Goal: Find specific page/section: Find specific page/section

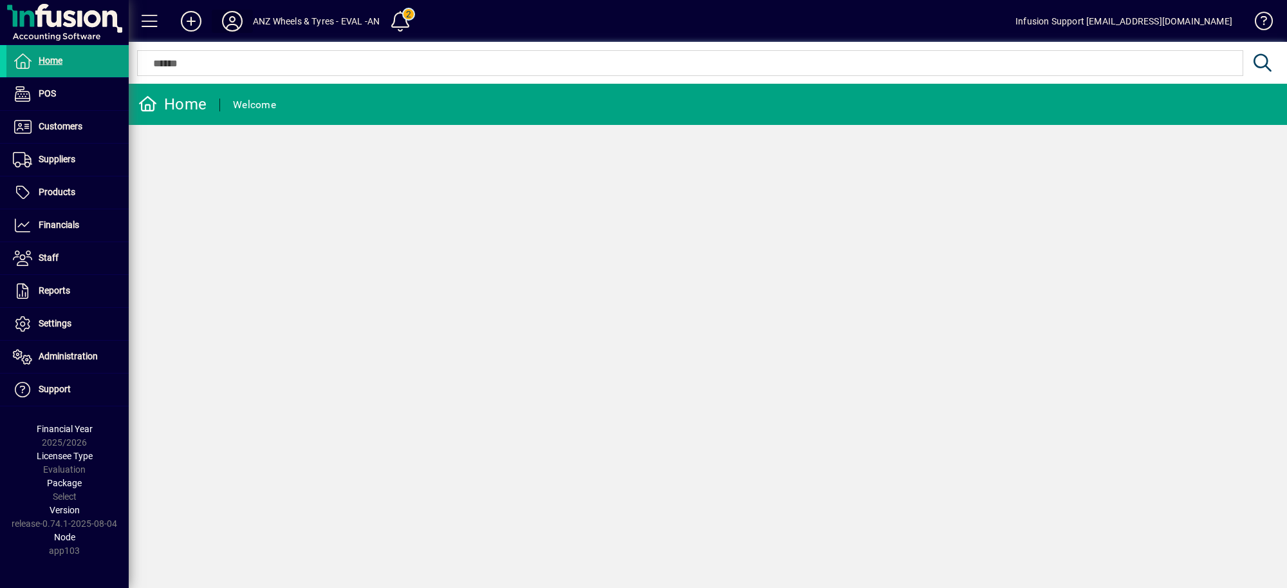
click at [232, 17] on icon at bounding box center [232, 21] width 26 height 21
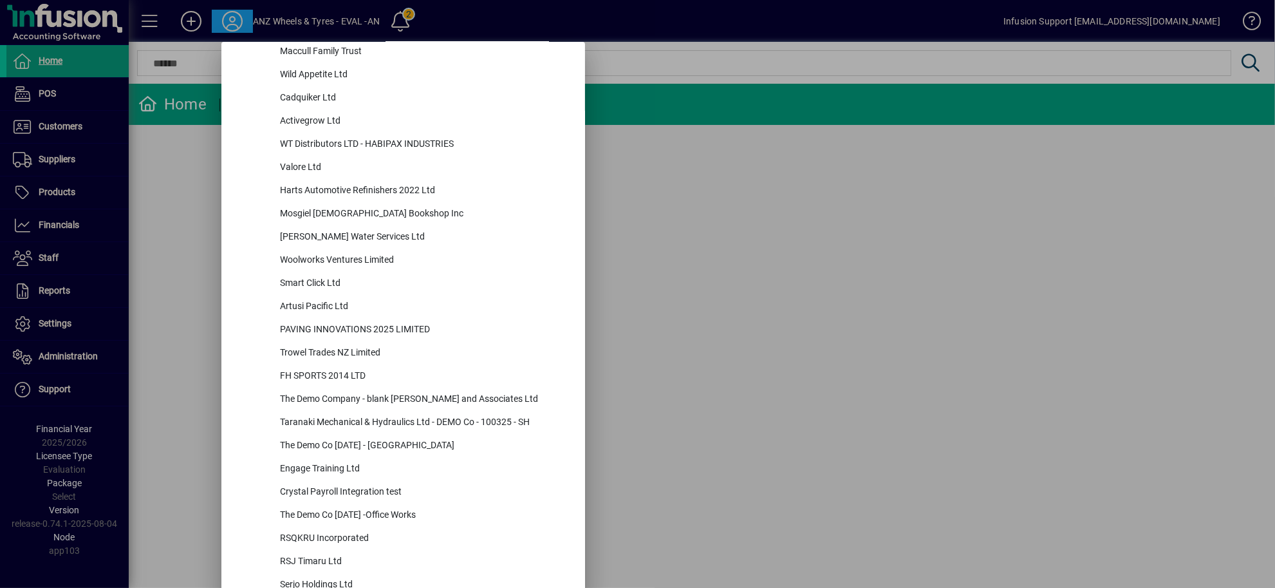
scroll to position [4713, 0]
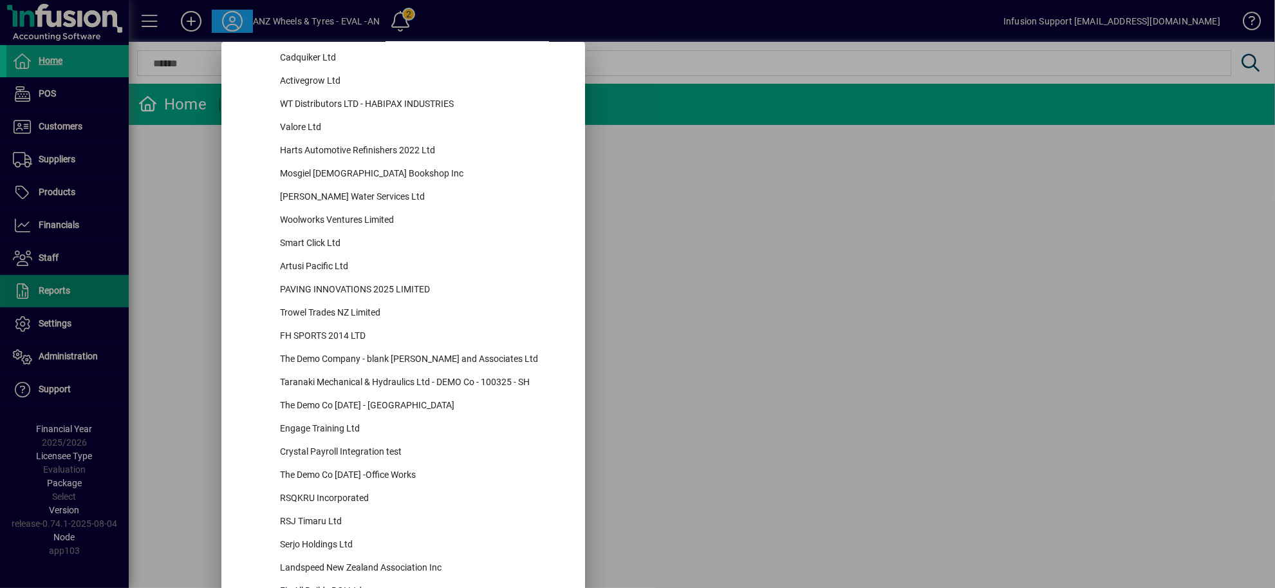
drag, startPoint x: 707, startPoint y: 268, endPoint x: 82, endPoint y: 306, distance: 625.4
click at [696, 268] on div at bounding box center [637, 294] width 1275 height 588
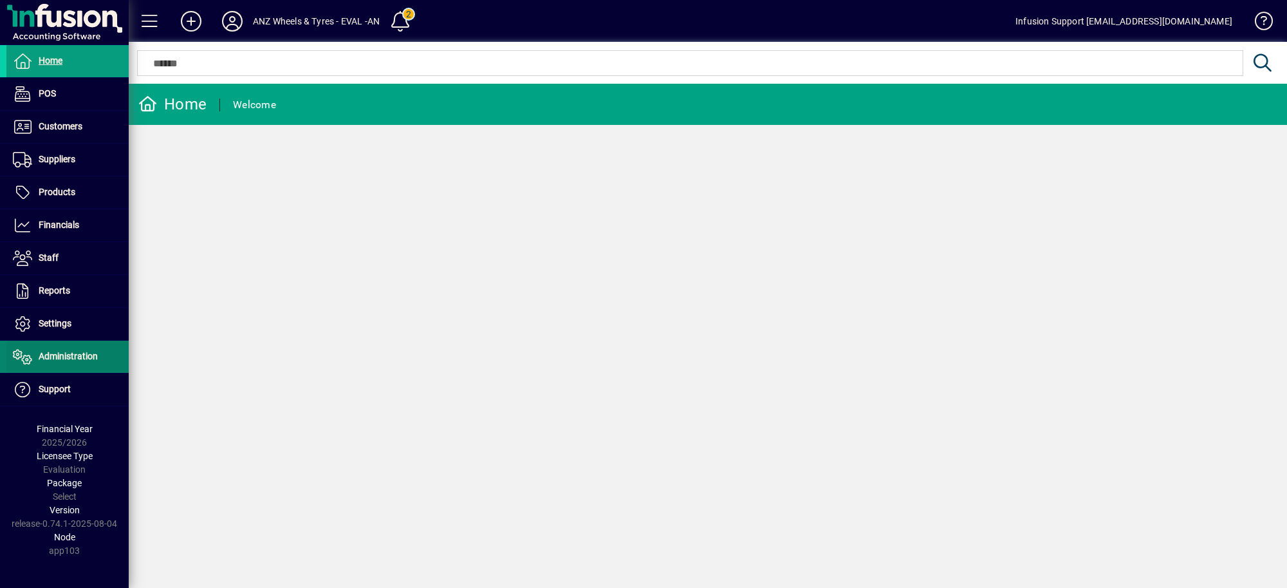
click at [64, 361] on span "Administration" at bounding box center [68, 356] width 59 height 10
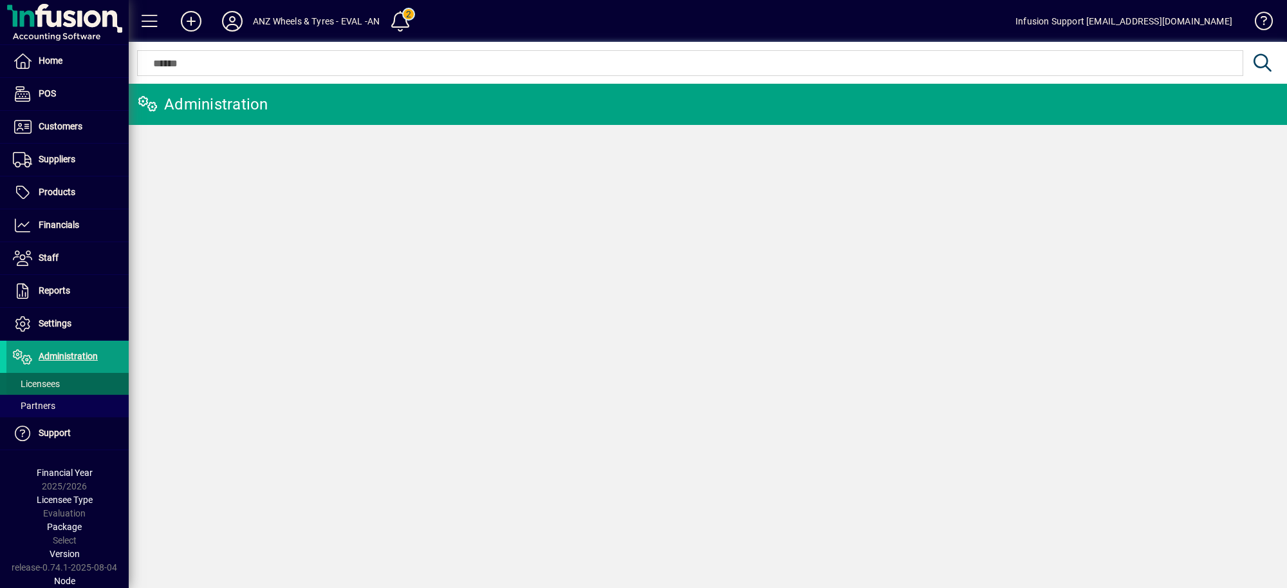
click at [59, 378] on span "Licensees" at bounding box center [36, 383] width 47 height 10
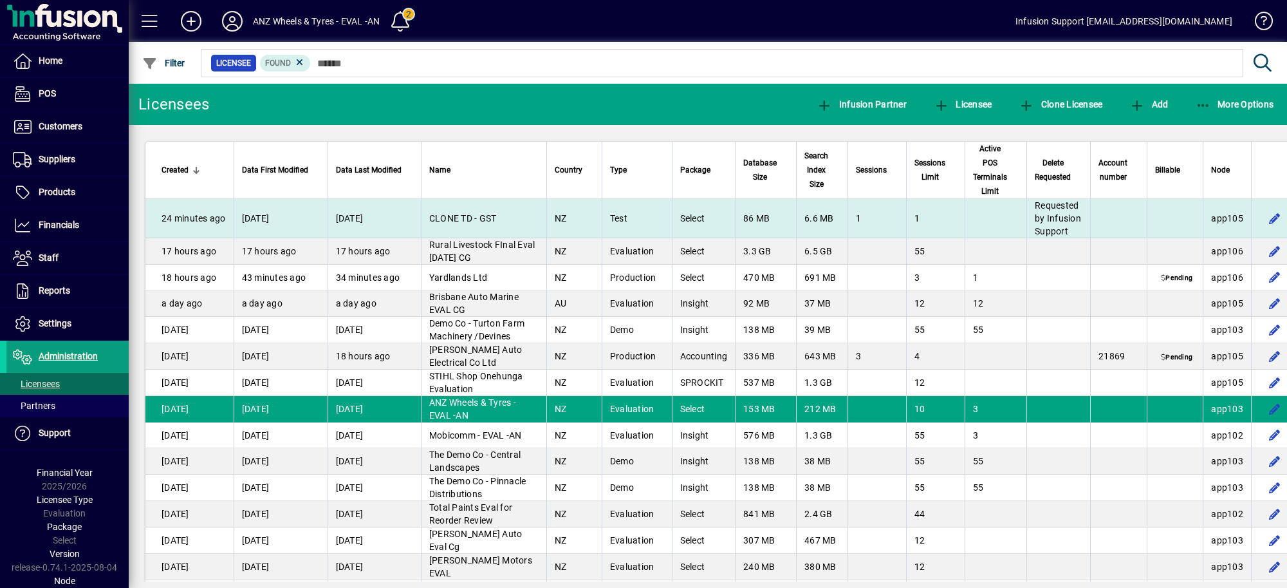
click at [1114, 206] on td at bounding box center [1118, 218] width 57 height 39
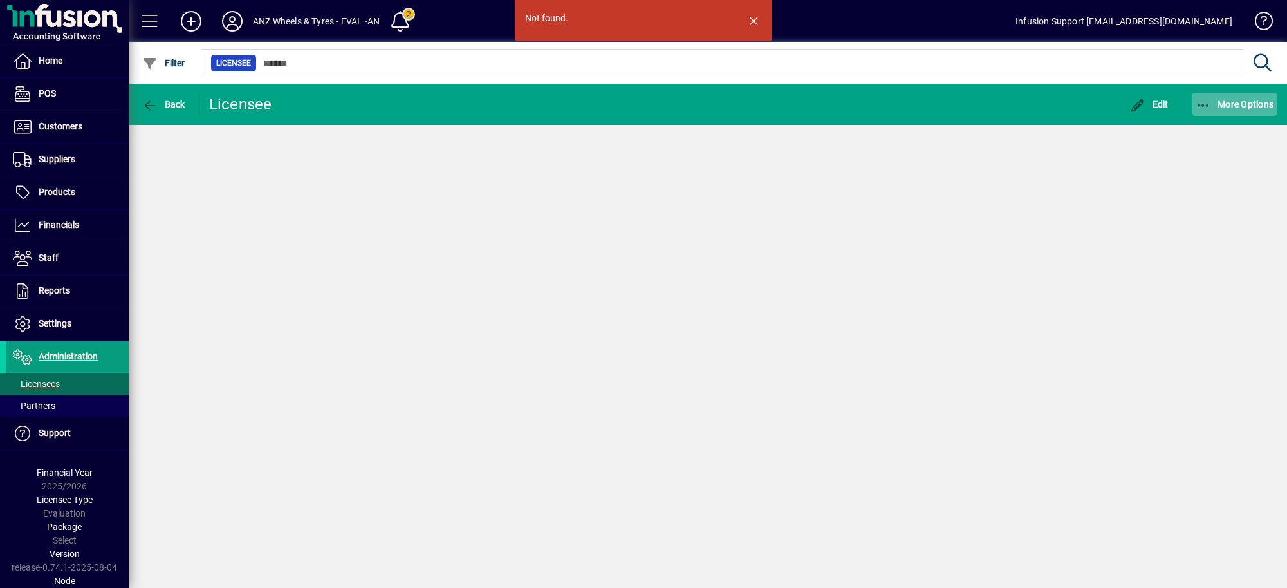
click at [1229, 97] on span "button" at bounding box center [1235, 104] width 85 height 31
drag, startPoint x: 832, startPoint y: 214, endPoint x: 404, endPoint y: 43, distance: 461.5
click at [826, 210] on div at bounding box center [643, 294] width 1287 height 588
drag, startPoint x: 270, startPoint y: 197, endPoint x: 252, endPoint y: 93, distance: 105.2
click at [268, 180] on div "Not found. Back Licensee Edit More Options" at bounding box center [708, 336] width 1158 height 504
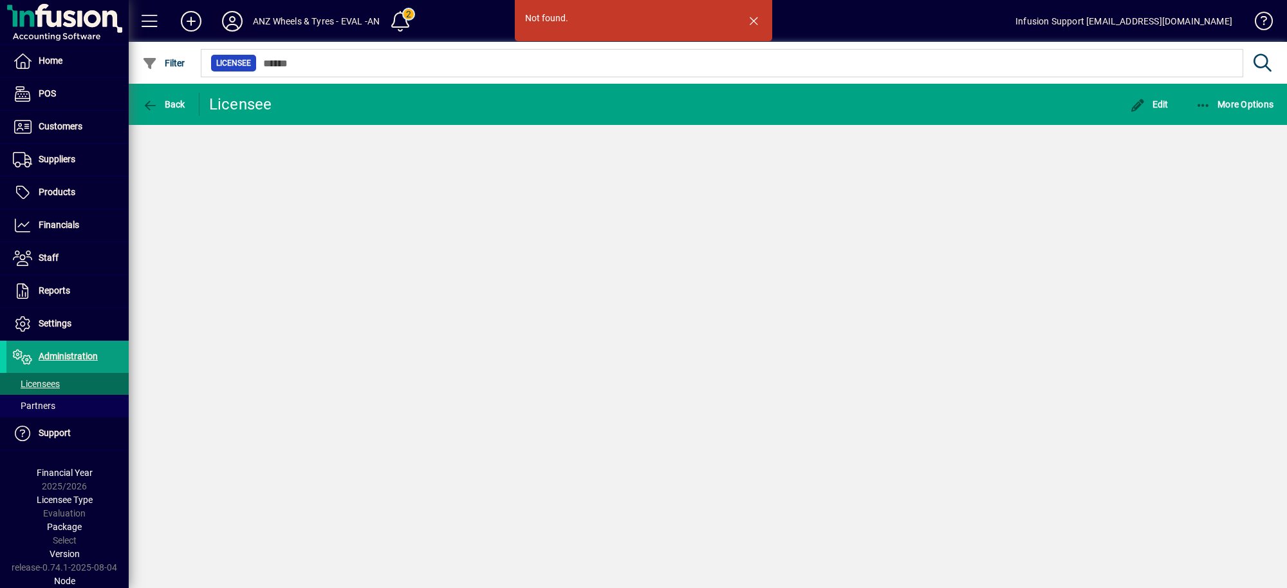
click at [230, 20] on icon at bounding box center [232, 21] width 26 height 21
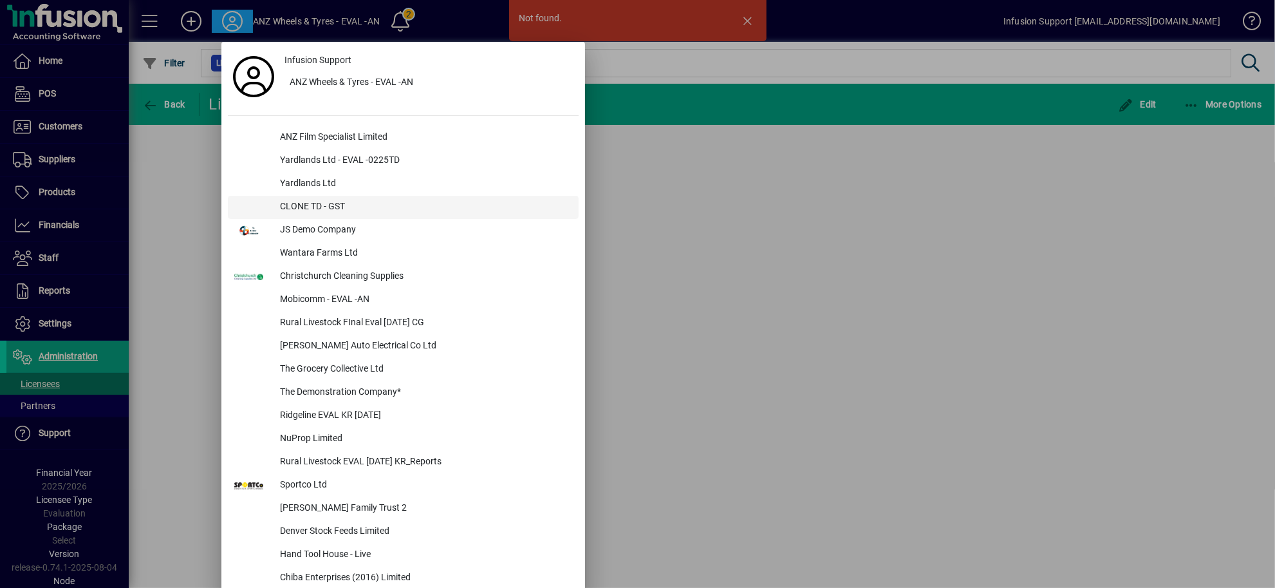
click at [342, 200] on div "CLONE TD - GST" at bounding box center [424, 207] width 309 height 23
